Goal: Task Accomplishment & Management: Manage account settings

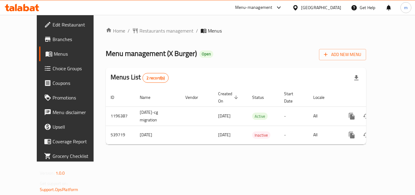
click at [23, 5] on icon at bounding box center [22, 7] width 34 height 7
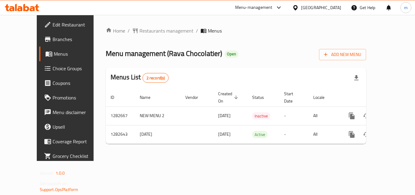
click at [15, 4] on icon at bounding box center [22, 7] width 34 height 7
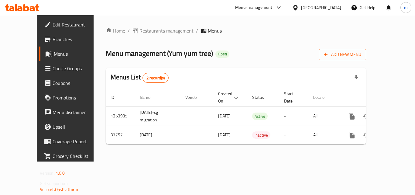
click at [36, 12] on div at bounding box center [22, 8] width 44 height 12
click at [36, 10] on icon at bounding box center [22, 7] width 34 height 7
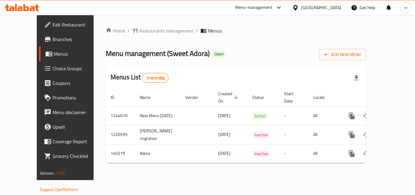
click at [24, 8] on icon at bounding box center [26, 7] width 6 height 7
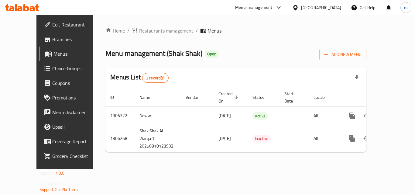
click at [30, 7] on icon at bounding box center [22, 7] width 34 height 7
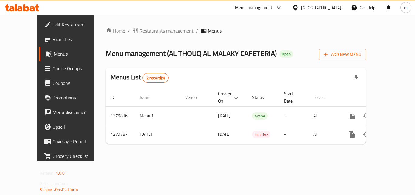
click at [28, 2] on div at bounding box center [22, 8] width 44 height 12
click at [28, 5] on icon at bounding box center [22, 7] width 34 height 7
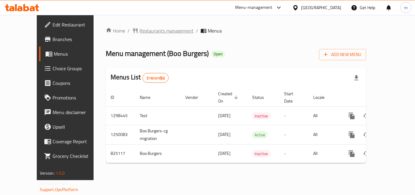
click at [145, 31] on span "Restaurants management" at bounding box center [167, 30] width 54 height 7
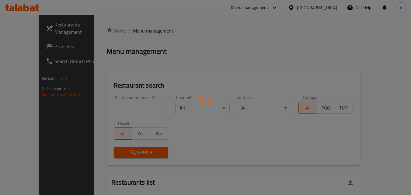
click at [113, 102] on div at bounding box center [205, 97] width 411 height 195
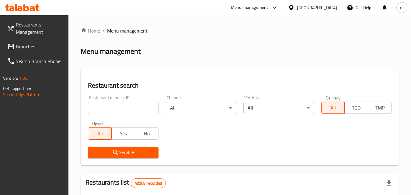
click at [109, 105] on input "search" at bounding box center [123, 108] width 70 height 12
paste input "655375"
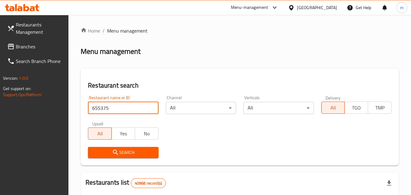
type input "655375"
click button "Search" at bounding box center [123, 152] width 70 height 11
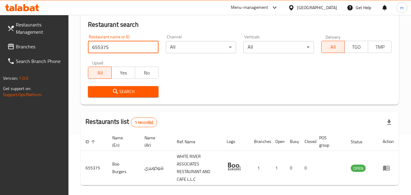
scroll to position [84, 0]
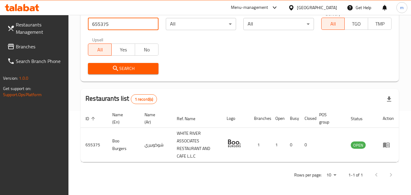
click at [46, 39] on link "Restaurants Management" at bounding box center [35, 28] width 66 height 22
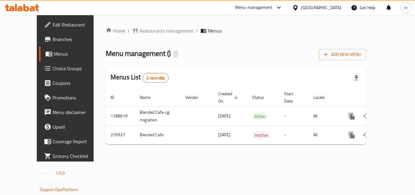
click at [23, 6] on icon at bounding box center [22, 7] width 34 height 7
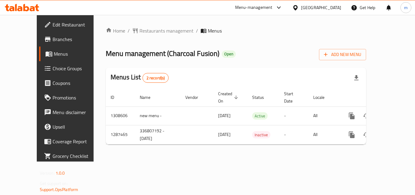
click at [26, 11] on icon at bounding box center [26, 7] width 6 height 7
click at [27, 8] on icon at bounding box center [26, 7] width 6 height 7
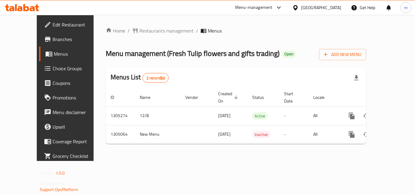
click at [37, 5] on icon at bounding box center [37, 7] width 4 height 7
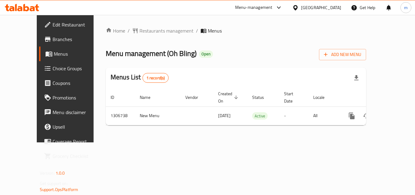
click at [30, 6] on icon at bounding box center [22, 7] width 34 height 7
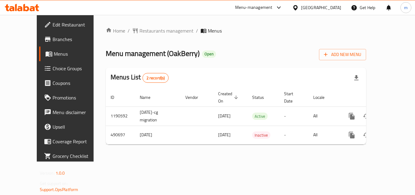
click at [33, 6] on icon at bounding box center [22, 7] width 34 height 7
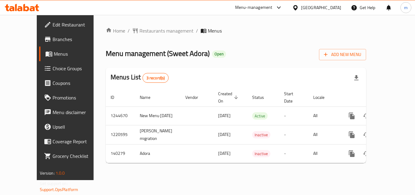
click at [26, 5] on icon at bounding box center [22, 7] width 34 height 7
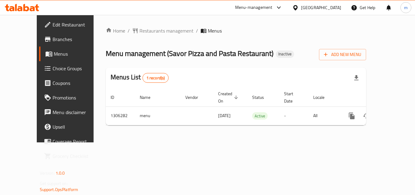
click at [24, 10] on icon at bounding box center [26, 7] width 6 height 7
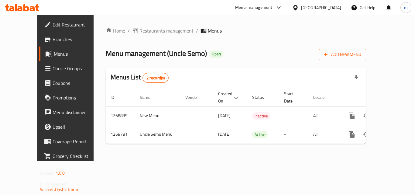
click at [27, 9] on icon at bounding box center [22, 7] width 34 height 7
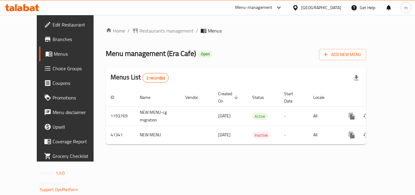
click at [53, 69] on span "Choice Groups" at bounding box center [77, 68] width 49 height 7
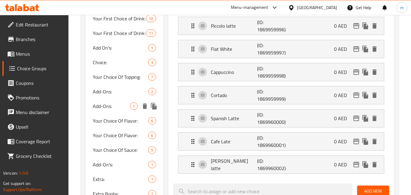
scroll to position [213, 0]
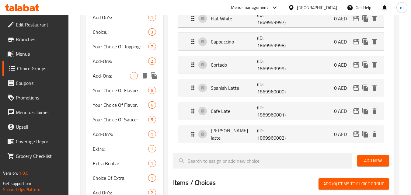
drag, startPoint x: 115, startPoint y: 75, endPoint x: 99, endPoint y: 83, distance: 18.0
click at [115, 75] on span "Add-Ons:" at bounding box center [111, 75] width 37 height 7
type input "Add-Ons:"
type input "الإضافات:"
type input "0"
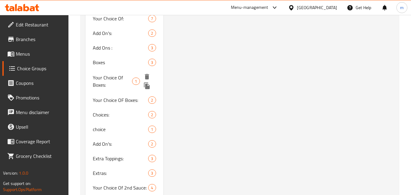
scroll to position [487, 0]
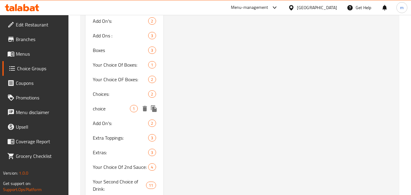
click at [91, 106] on div "choice 1" at bounding box center [124, 108] width 78 height 15
type input "choice"
type input "اختيار"
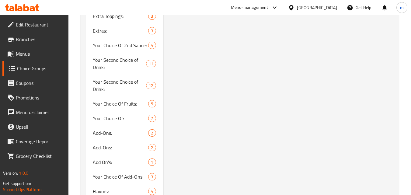
scroll to position [639, 0]
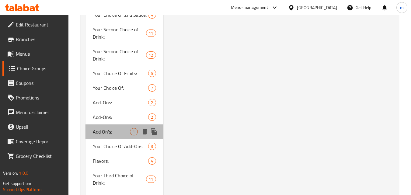
click at [118, 133] on span "Add On's:" at bounding box center [111, 131] width 37 height 7
type input "Add On's:"
type input "إضافات:"
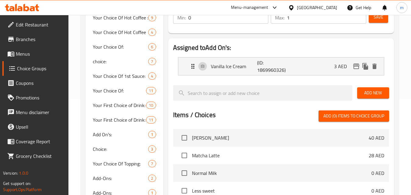
scroll to position [61, 0]
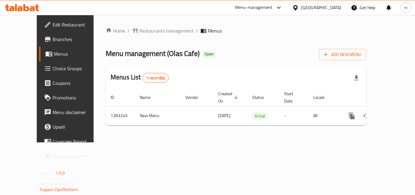
click at [14, 9] on icon at bounding box center [11, 8] width 5 height 5
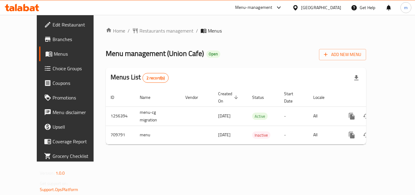
click at [18, 6] on icon at bounding box center [22, 7] width 34 height 7
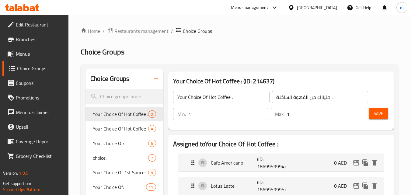
click at [16, 7] on icon at bounding box center [16, 7] width 2 height 7
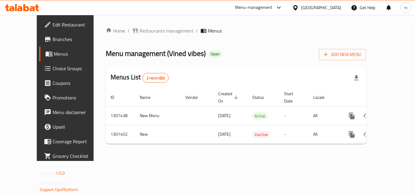
click at [16, 4] on icon at bounding box center [22, 7] width 34 height 7
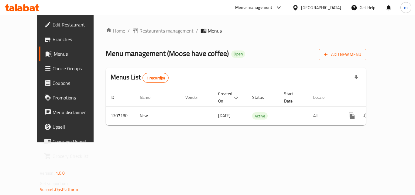
click at [28, 7] on icon at bounding box center [26, 7] width 6 height 7
